Goal: Transaction & Acquisition: Purchase product/service

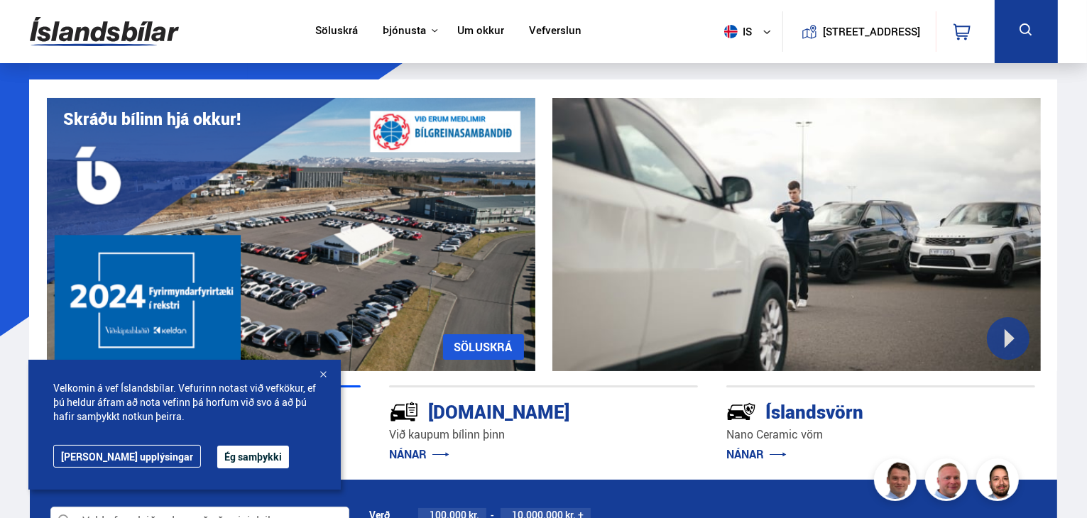
click at [217, 464] on button "Ég samþykki" at bounding box center [253, 457] width 72 height 23
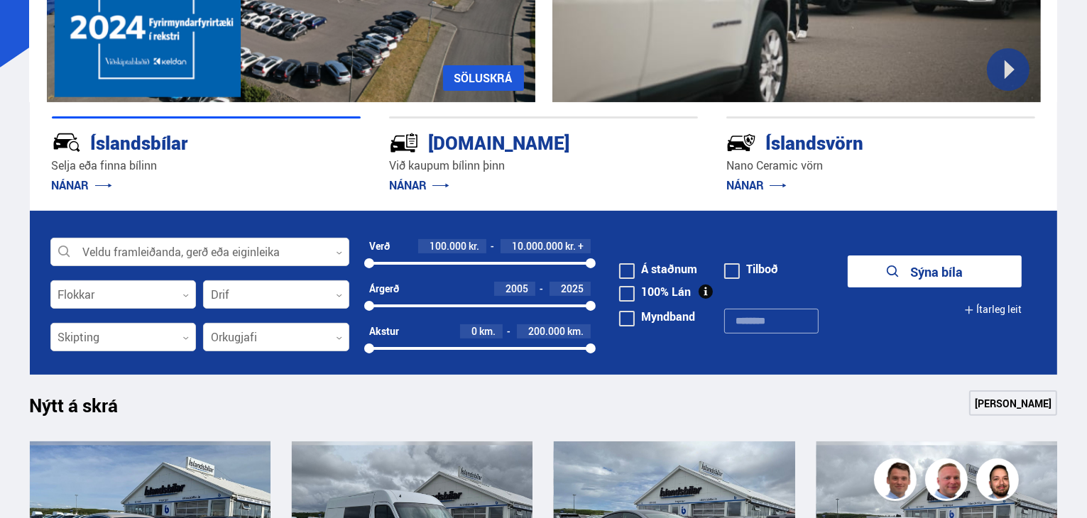
scroll to position [274, 0]
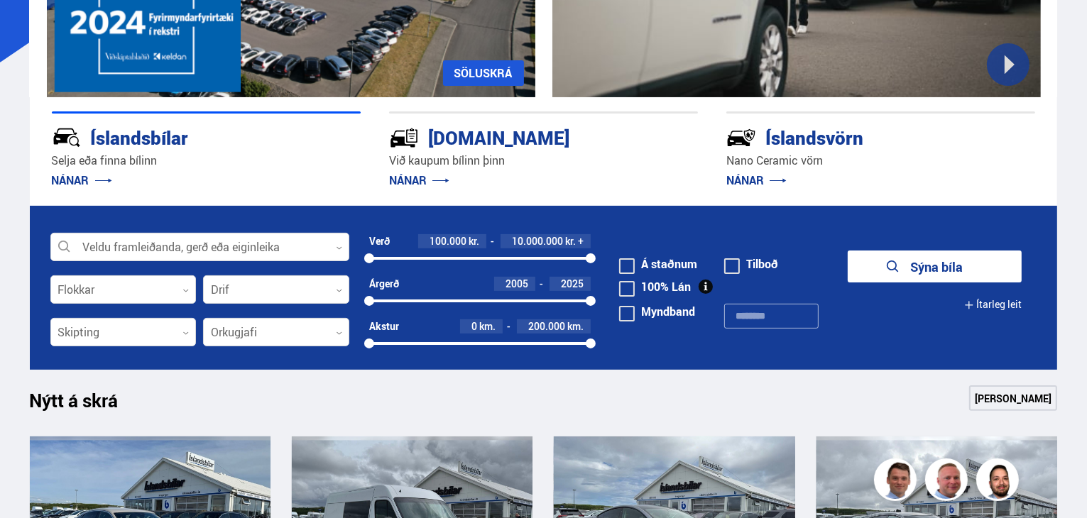
drag, startPoint x: 500, startPoint y: 143, endPoint x: 401, endPoint y: 178, distance: 105.5
click at [401, 178] on link "NÁNAR" at bounding box center [419, 181] width 60 height 16
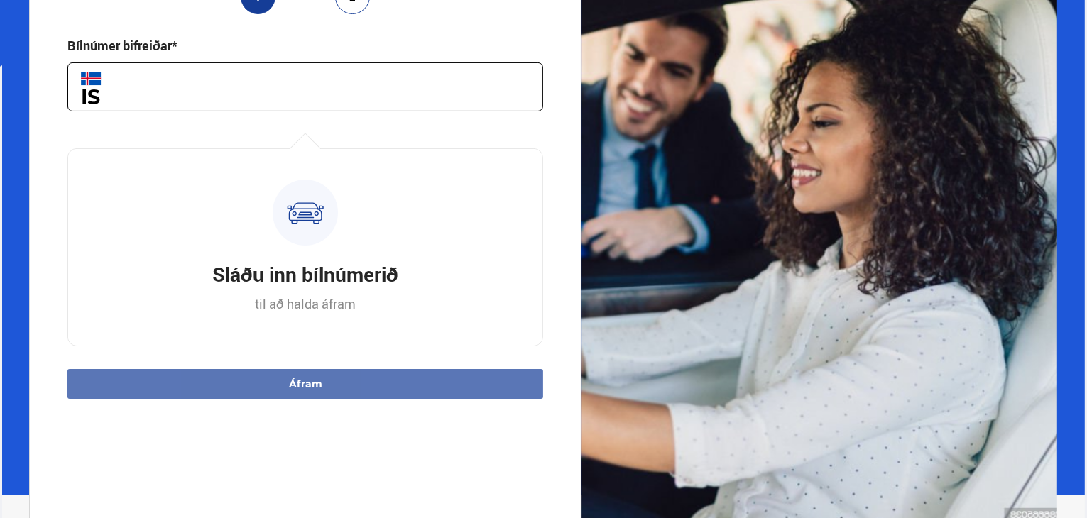
scroll to position [269, 0]
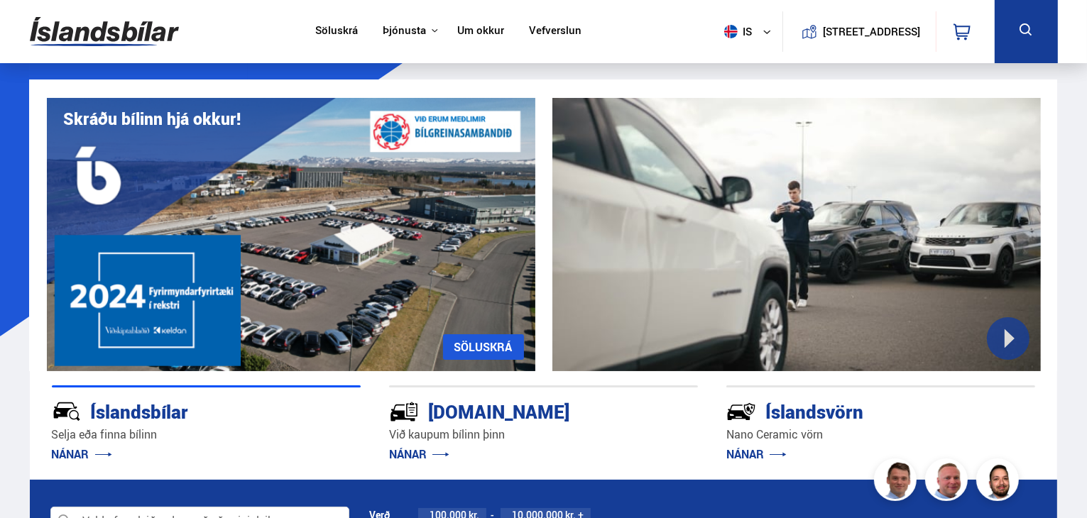
click at [466, 32] on link "Um okkur" at bounding box center [480, 31] width 47 height 15
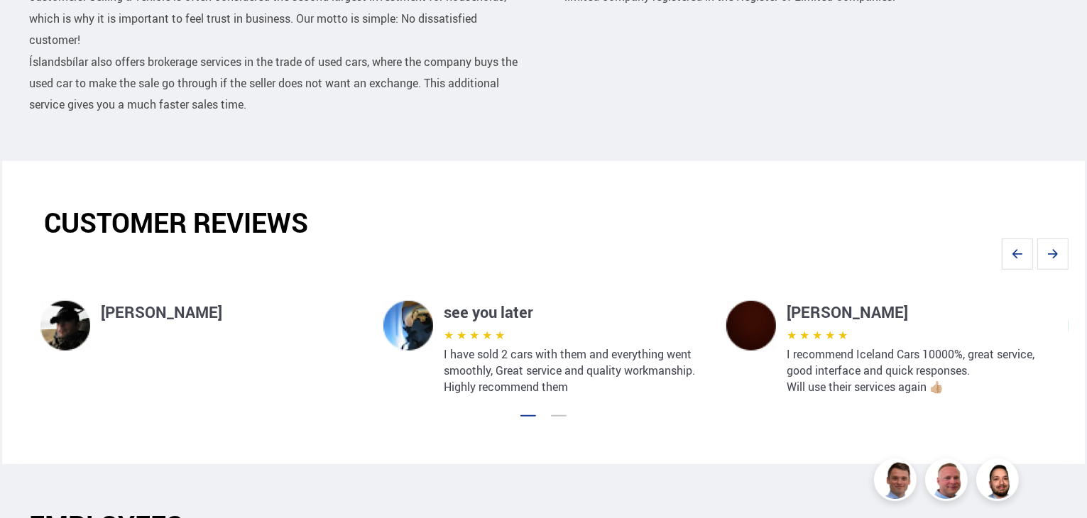
scroll to position [975, 0]
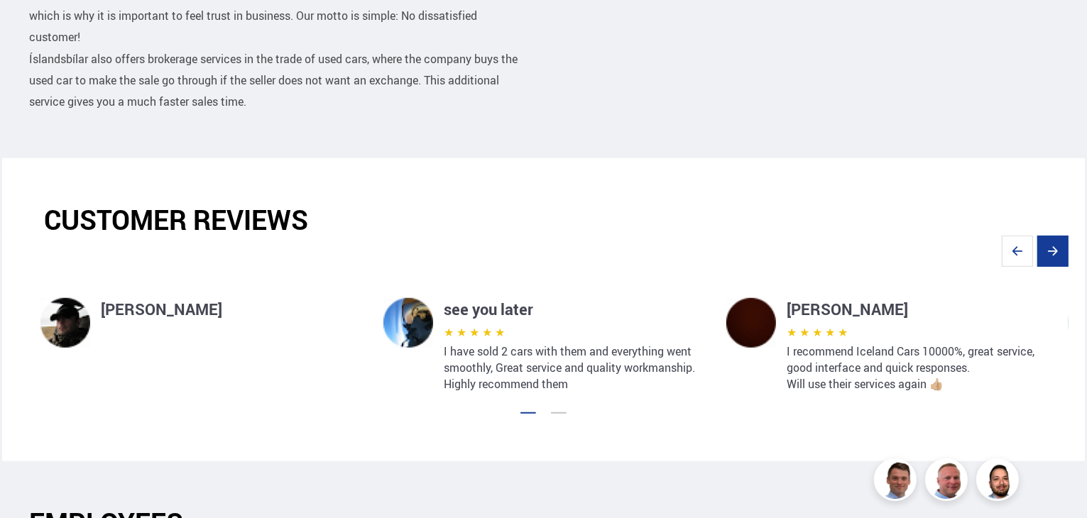
click at [1058, 236] on icon "Next slide" at bounding box center [1052, 251] width 31 height 31
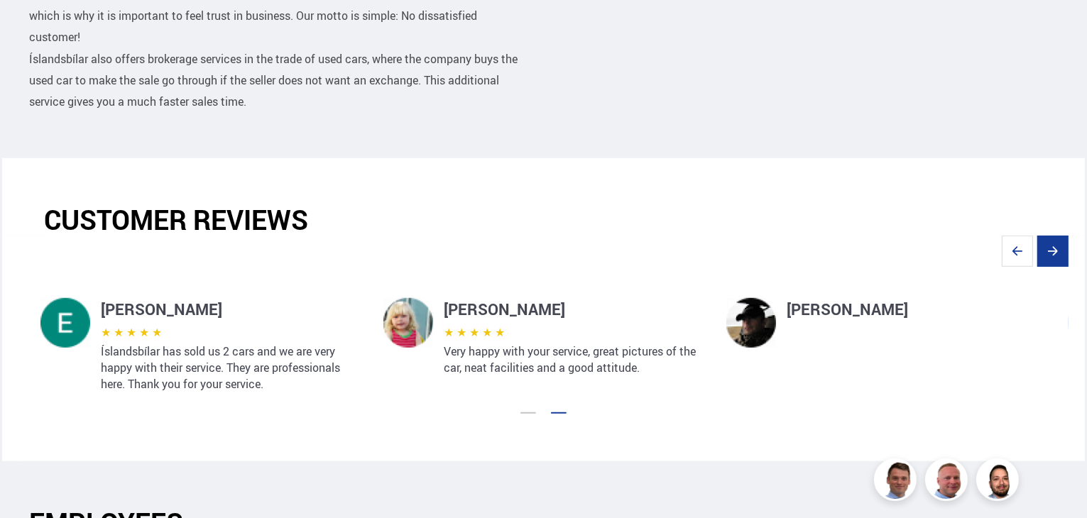
click at [1058, 236] on icon "Next slide" at bounding box center [1052, 251] width 31 height 31
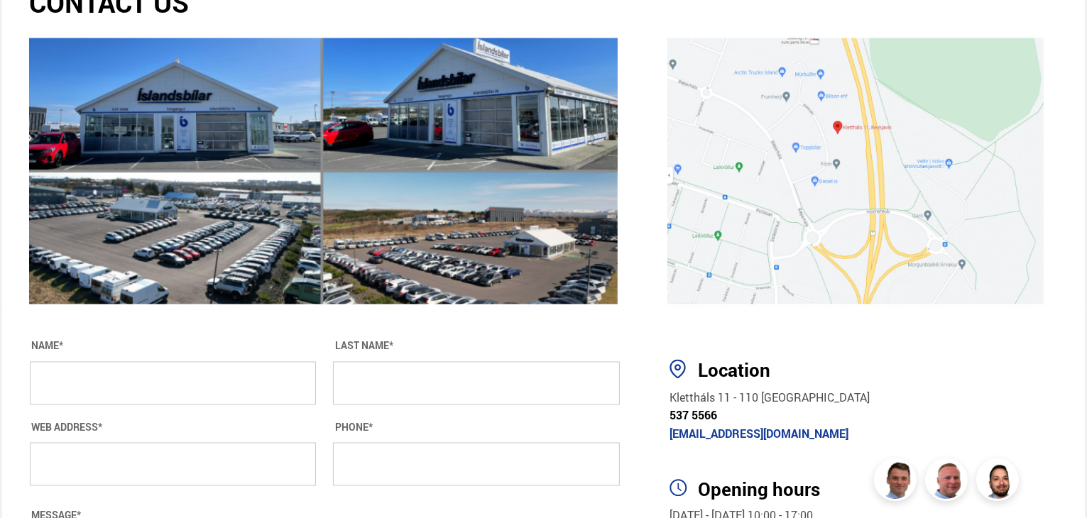
scroll to position [2436, 0]
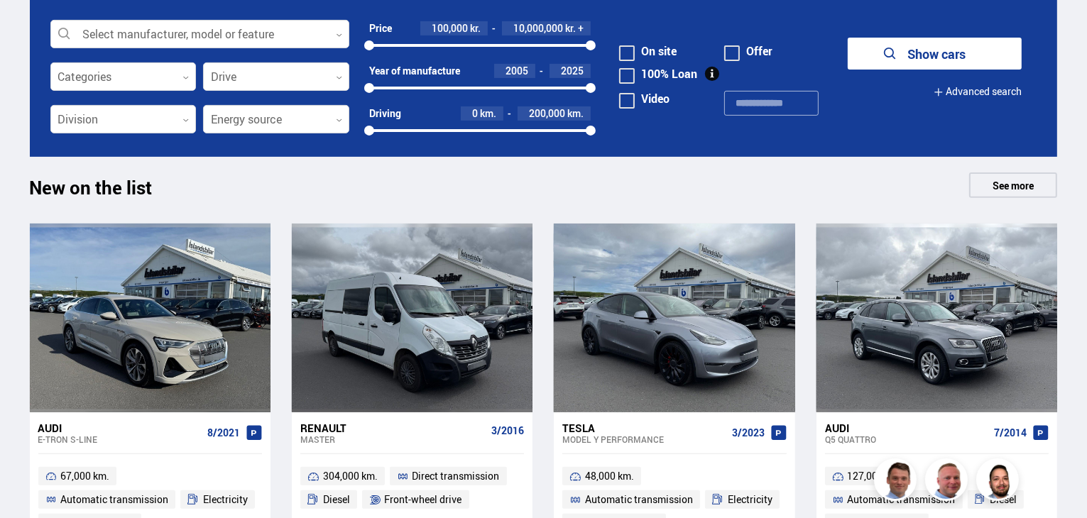
scroll to position [491, 0]
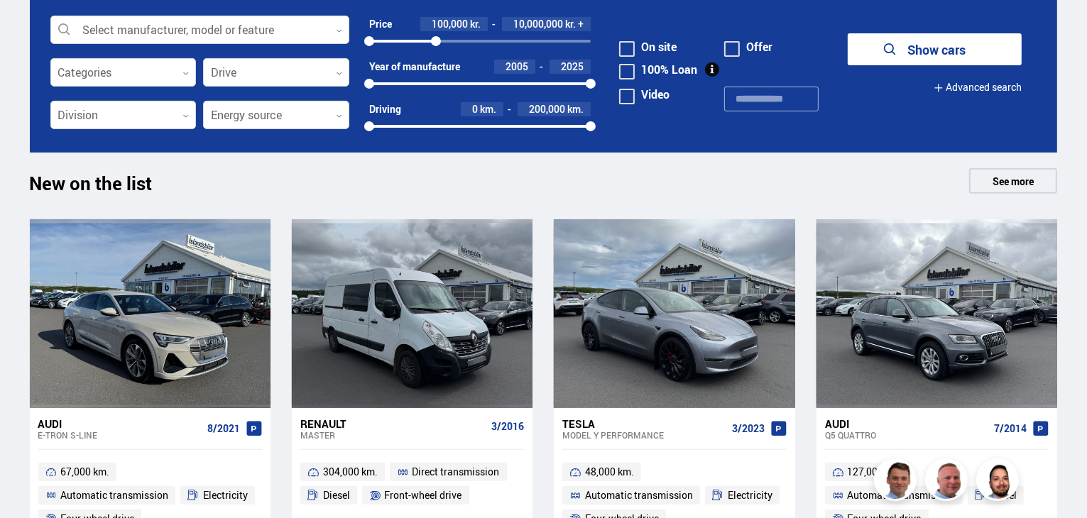
drag, startPoint x: 593, startPoint y: 40, endPoint x: 436, endPoint y: 40, distance: 157.6
click at [436, 40] on div at bounding box center [436, 41] width 10 height 10
drag, startPoint x: 436, startPoint y: 40, endPoint x: 402, endPoint y: 40, distance: 34.1
click at [402, 40] on div at bounding box center [406, 41] width 10 height 10
drag, startPoint x: 402, startPoint y: 40, endPoint x: 386, endPoint y: 44, distance: 16.2
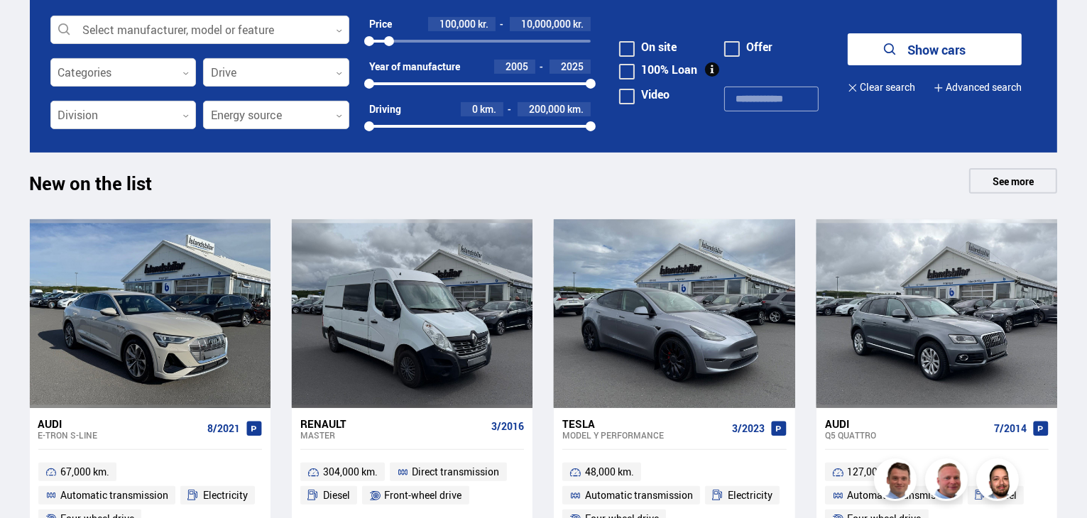
click at [386, 44] on div at bounding box center [389, 41] width 10 height 10
click at [531, 24] on font "10,000,000" at bounding box center [546, 23] width 50 height 13
click at [933, 41] on font "Show cars" at bounding box center [936, 49] width 58 height 17
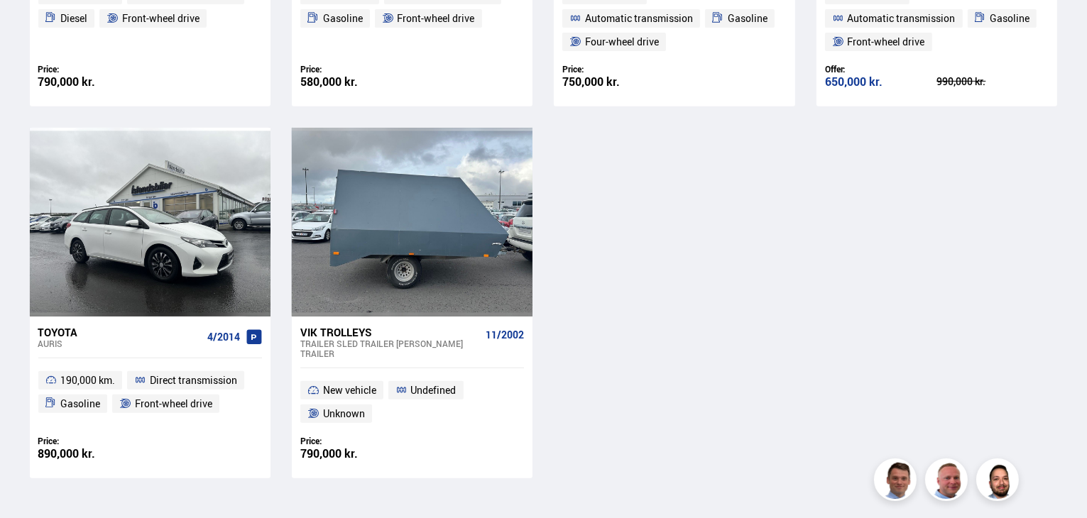
scroll to position [593, 0]
click at [60, 339] on font "Auris" at bounding box center [50, 344] width 25 height 11
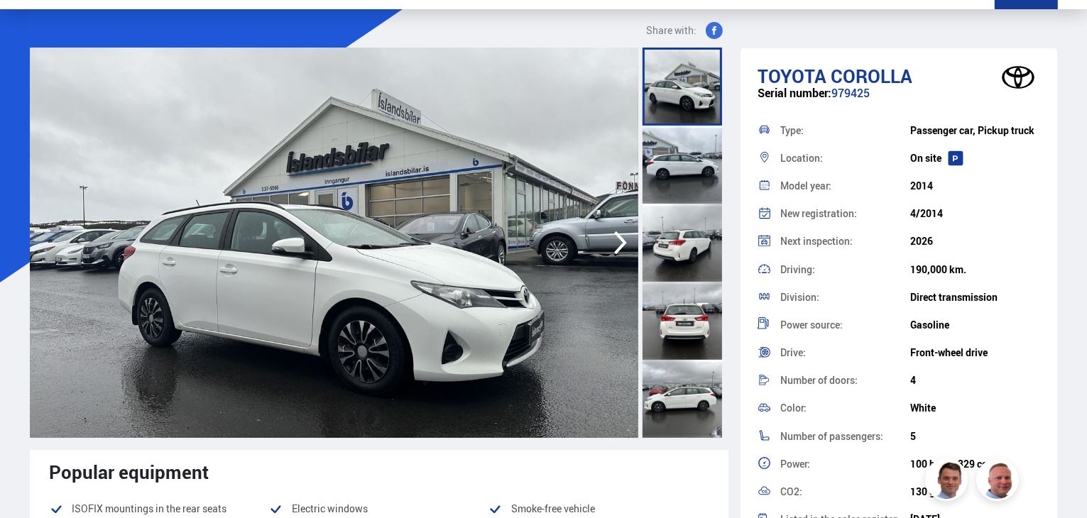
scroll to position [57, 0]
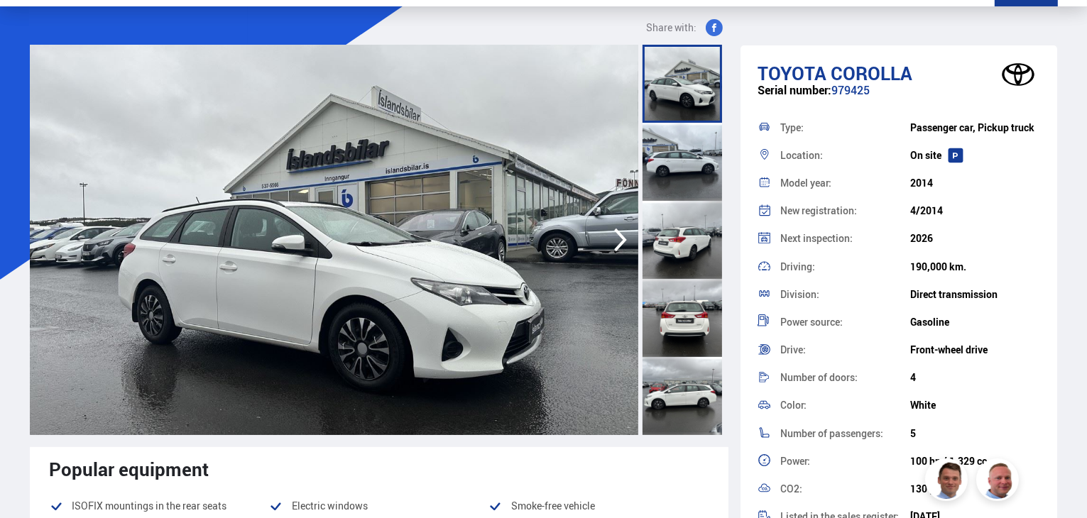
click at [687, 154] on div at bounding box center [682, 162] width 80 height 78
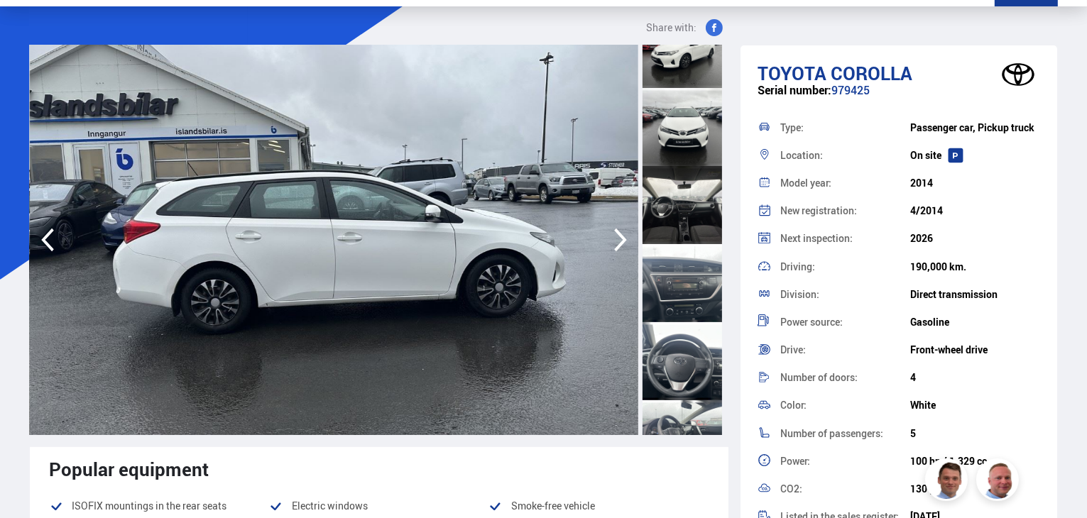
scroll to position [426, 0]
click at [673, 282] on div at bounding box center [682, 282] width 80 height 78
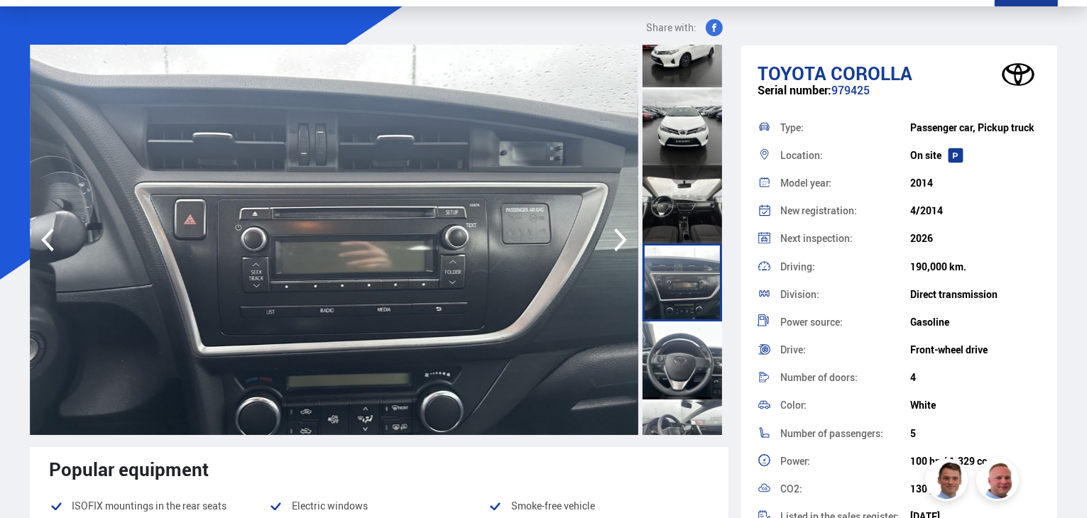
click at [679, 339] on div at bounding box center [682, 361] width 80 height 78
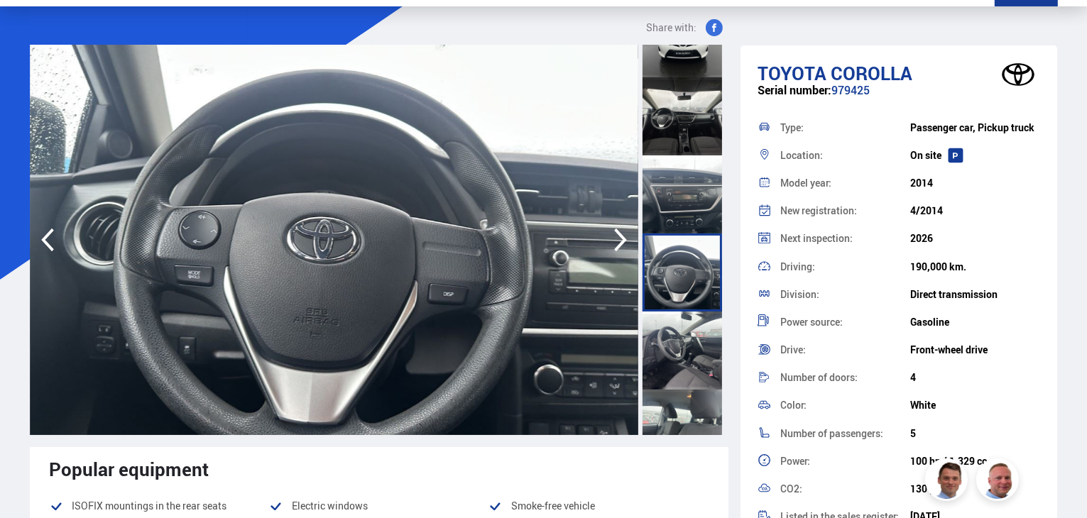
click at [679, 339] on div at bounding box center [682, 351] width 80 height 78
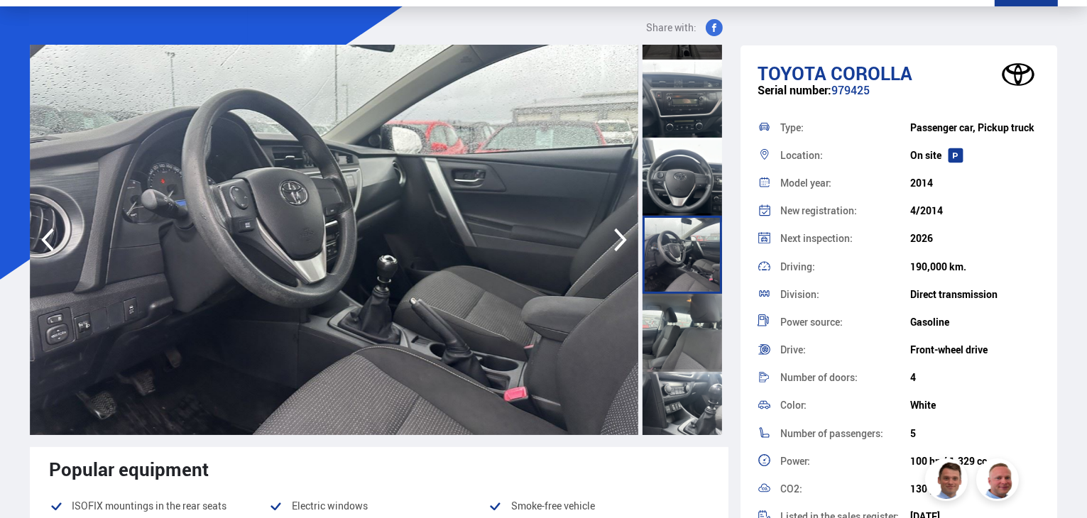
scroll to position [613, 0]
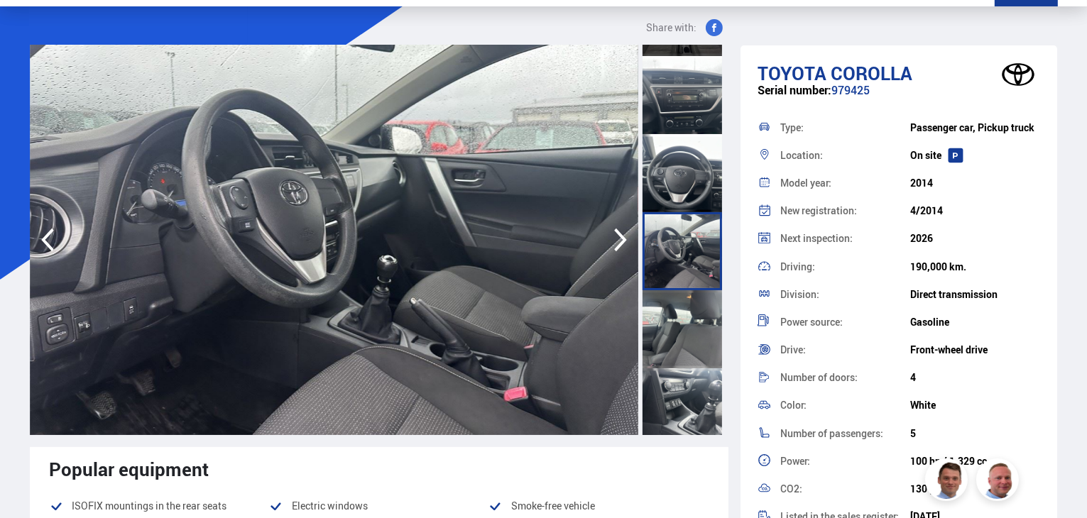
click at [679, 339] on div at bounding box center [682, 329] width 80 height 78
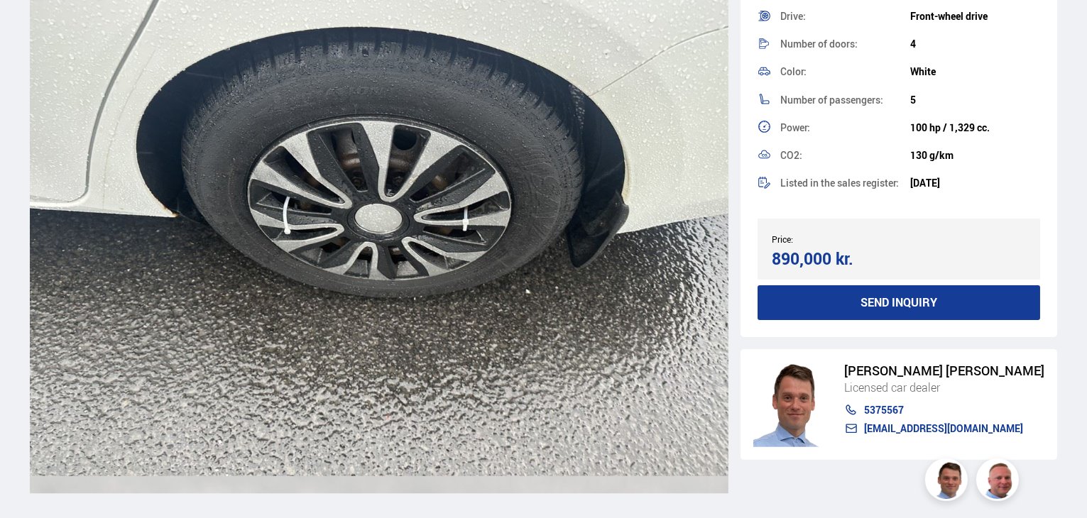
scroll to position [14419, 0]
